Goal: Find specific page/section: Find specific page/section

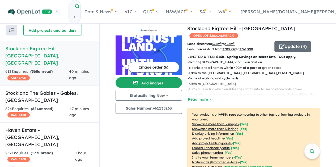
click at [59, 9] on link at bounding box center [33, 11] width 58 height 19
click at [58, 9] on link at bounding box center [33, 11] width 58 height 19
click at [57, 9] on link at bounding box center [33, 11] width 58 height 19
click at [59, 8] on link at bounding box center [33, 11] width 58 height 19
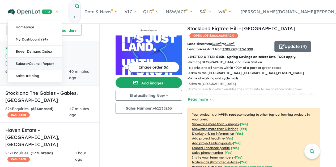
click at [47, 59] on link "Suburb/Council Report" at bounding box center [35, 64] width 54 height 12
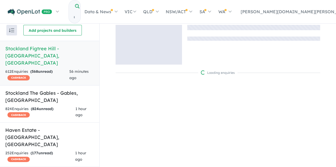
click at [79, 12] on input "Try estate name, suburb, builder or developer" at bounding box center [74, 17] width 11 height 11
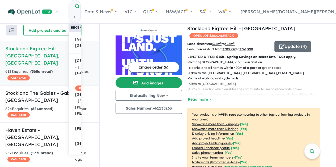
click at [79, 12] on input "Try estate name, suburb, builder or developer" at bounding box center [74, 17] width 11 height 11
type input "*"
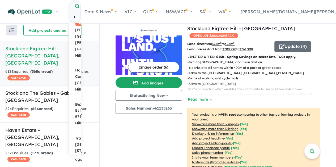
scroll to position [14, 0]
type input "********"
click at [90, 137] on span "Box Hill NSW 2765" at bounding box center [82, 146] width 15 height 19
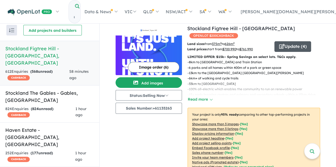
click at [300, 41] on button "Update ( 4 )" at bounding box center [292, 46] width 37 height 11
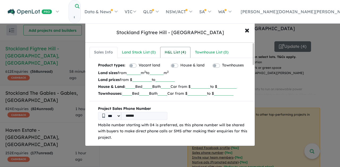
click at [171, 52] on div "H&L List ( 4 )" at bounding box center [174, 52] width 21 height 6
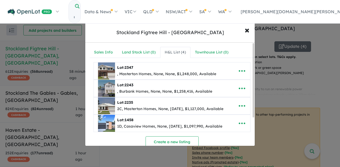
scroll to position [0, 0]
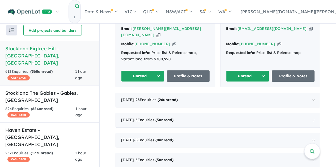
scroll to position [240, 0]
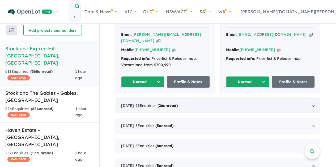
click at [202, 99] on div "September 2025 - 26 Enquir ies ( 26 unread)" at bounding box center [217, 106] width 204 height 15
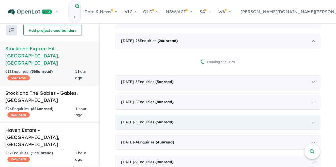
scroll to position [217, 0]
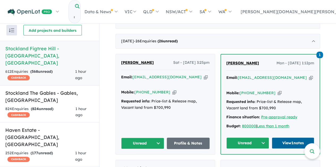
click at [285, 138] on link "View 1 notes" at bounding box center [292, 143] width 43 height 11
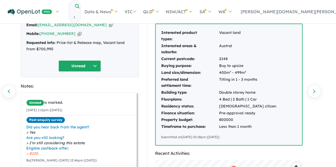
scroll to position [34, 0]
